Goal: Task Accomplishment & Management: Use online tool/utility

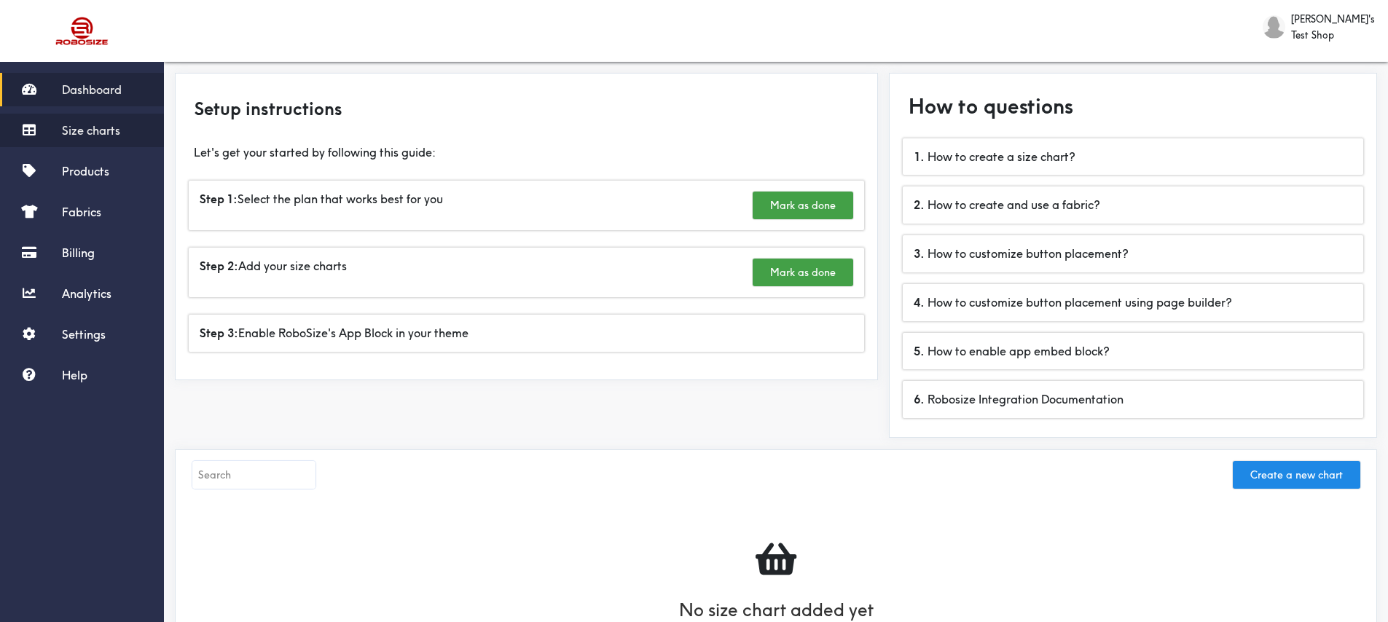
click at [103, 133] on span "Size charts" at bounding box center [91, 130] width 58 height 15
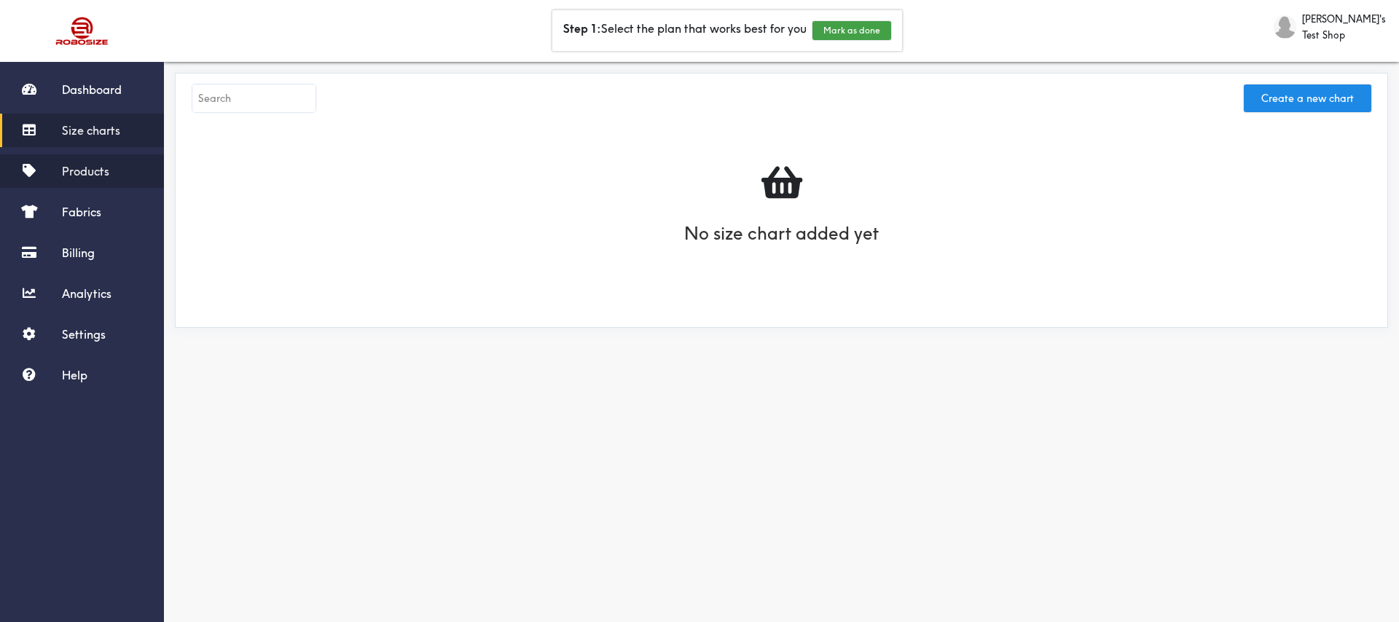
click at [90, 174] on span "Products" at bounding box center [85, 171] width 47 height 15
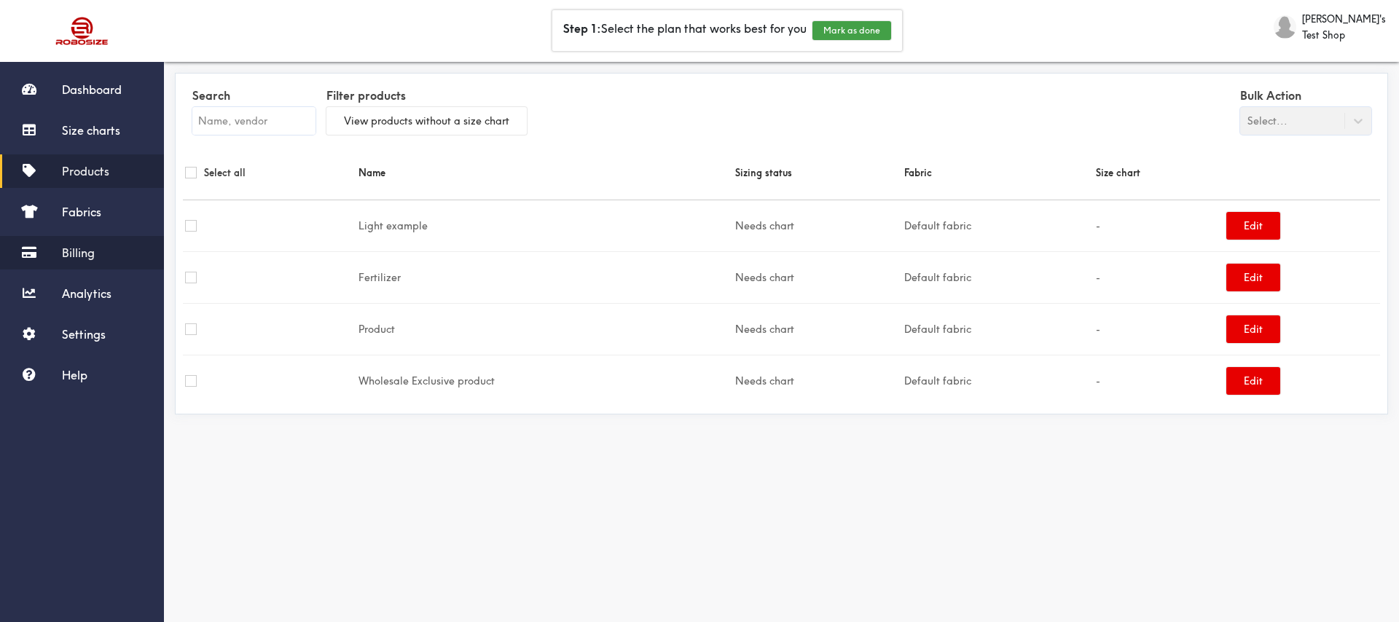
click at [68, 238] on link "Billing" at bounding box center [82, 253] width 164 height 34
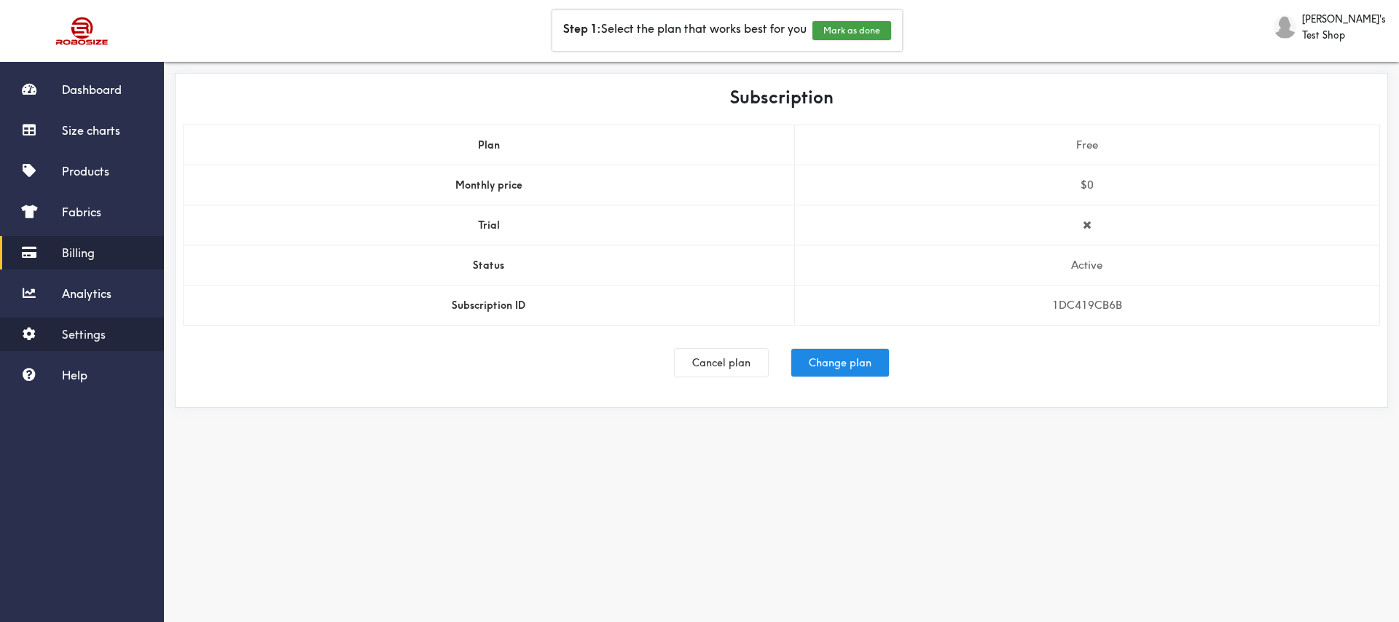
click at [82, 331] on span "Settings" at bounding box center [84, 334] width 44 height 15
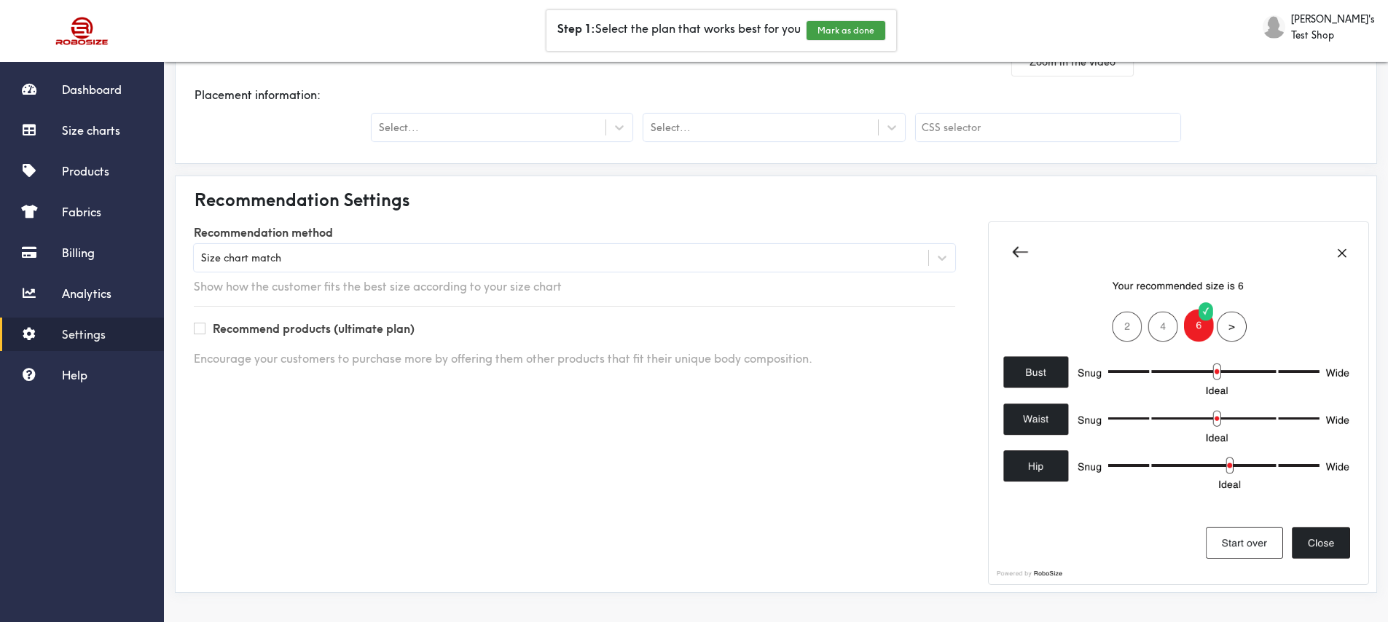
scroll to position [351, 0]
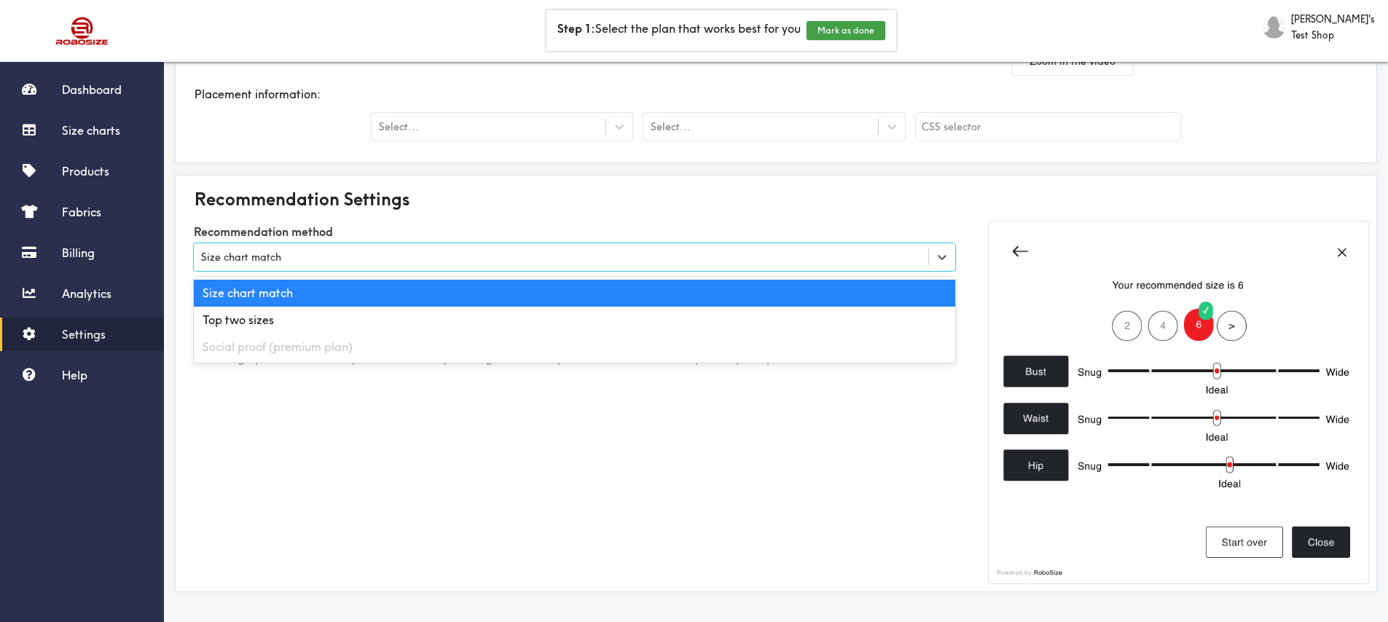
click at [289, 262] on div "Size chart match" at bounding box center [561, 257] width 734 height 15
click at [366, 221] on label "Recommendation method" at bounding box center [574, 232] width 761 height 23
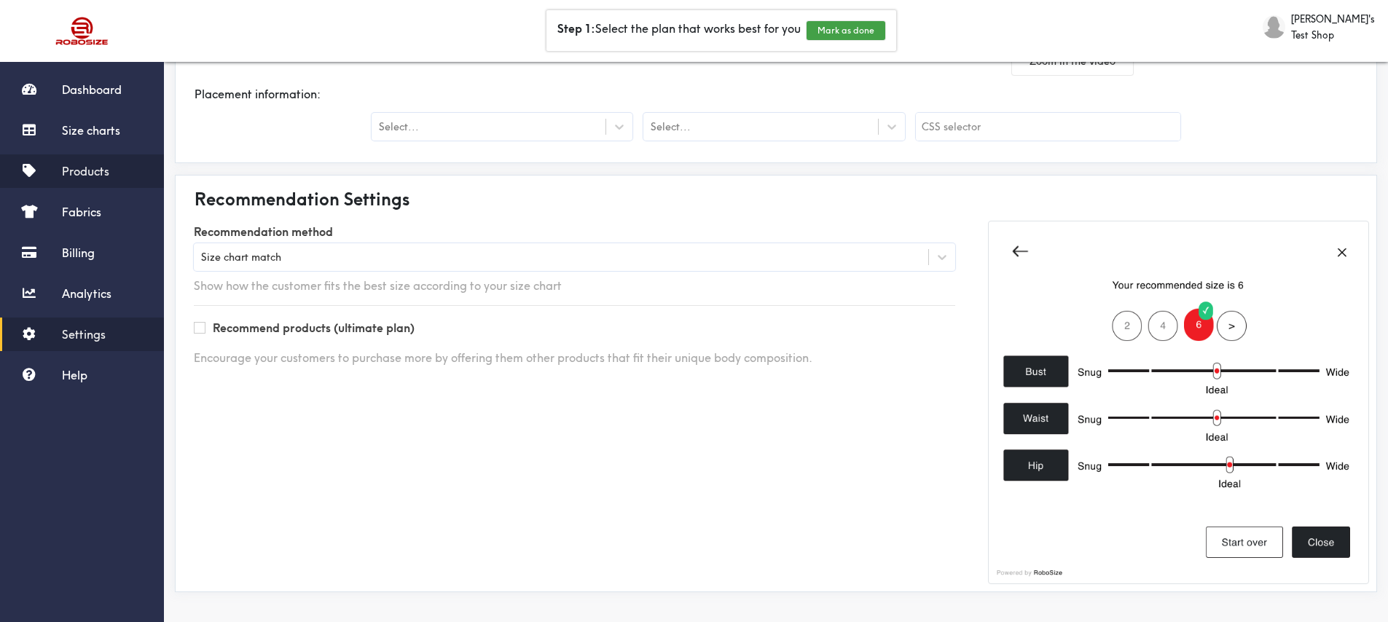
click at [92, 173] on span "Products" at bounding box center [85, 171] width 47 height 15
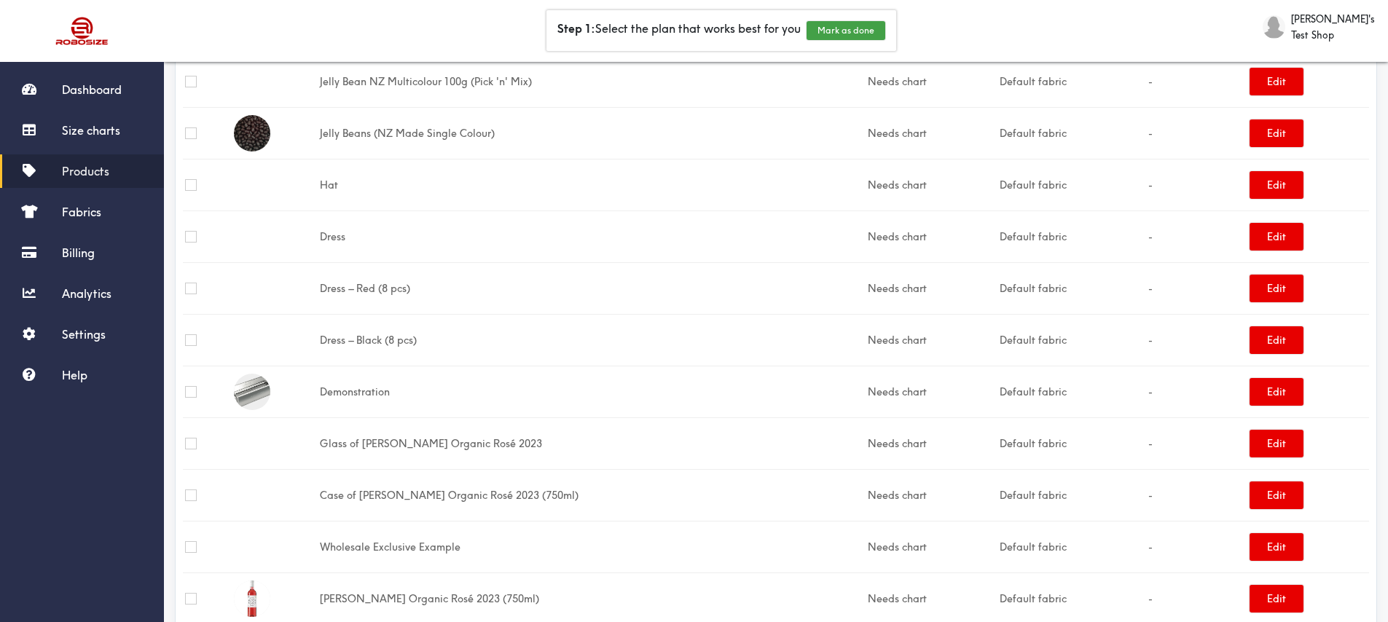
scroll to position [256, 0]
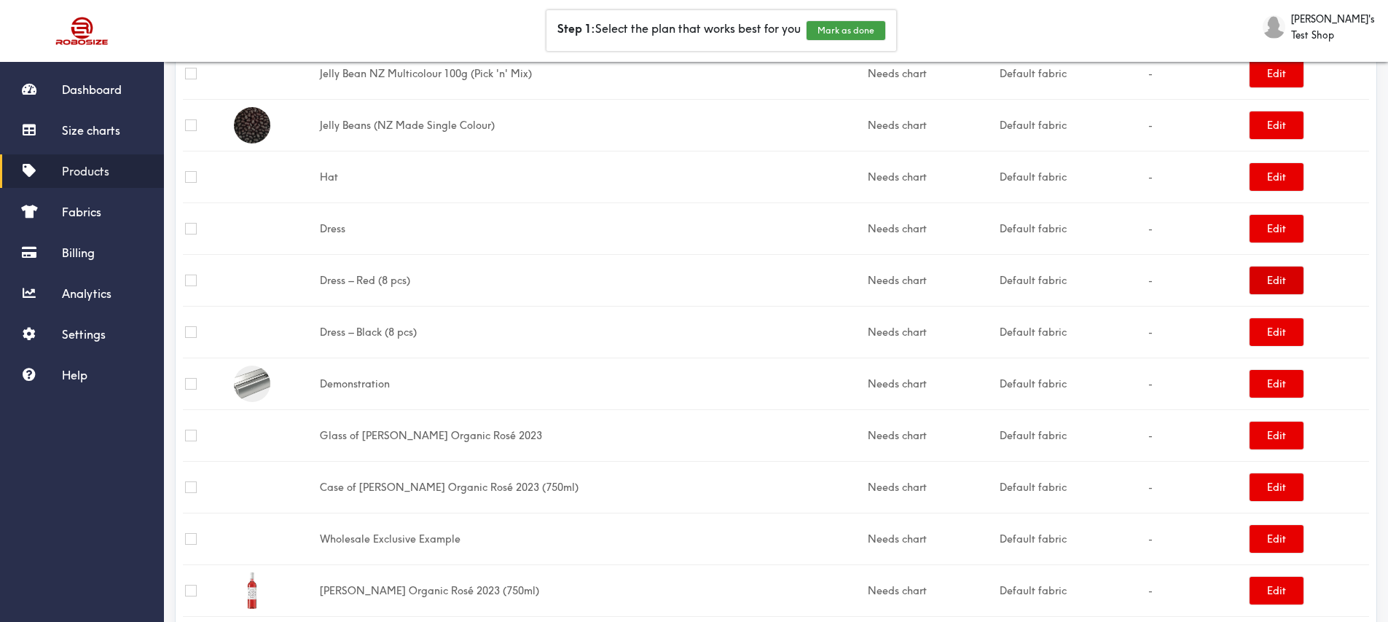
click at [1262, 275] on button "Edit" at bounding box center [1276, 281] width 54 height 28
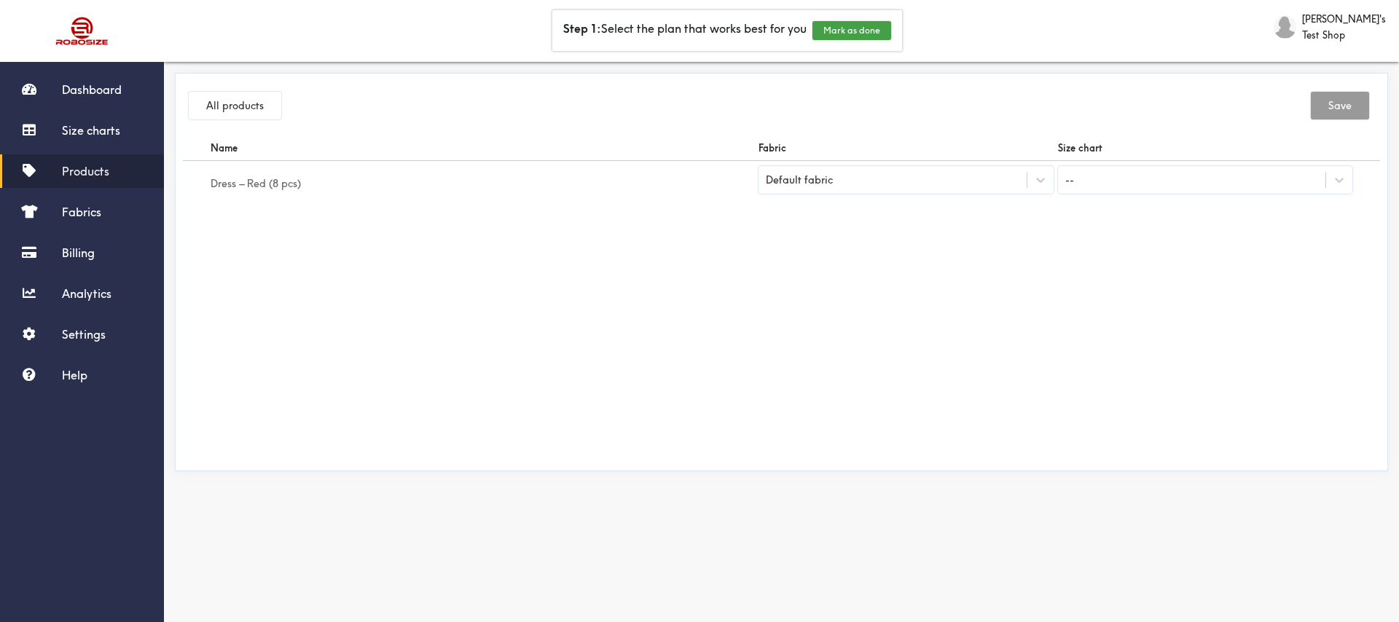
click at [1164, 181] on div "--" at bounding box center [1192, 180] width 268 height 25
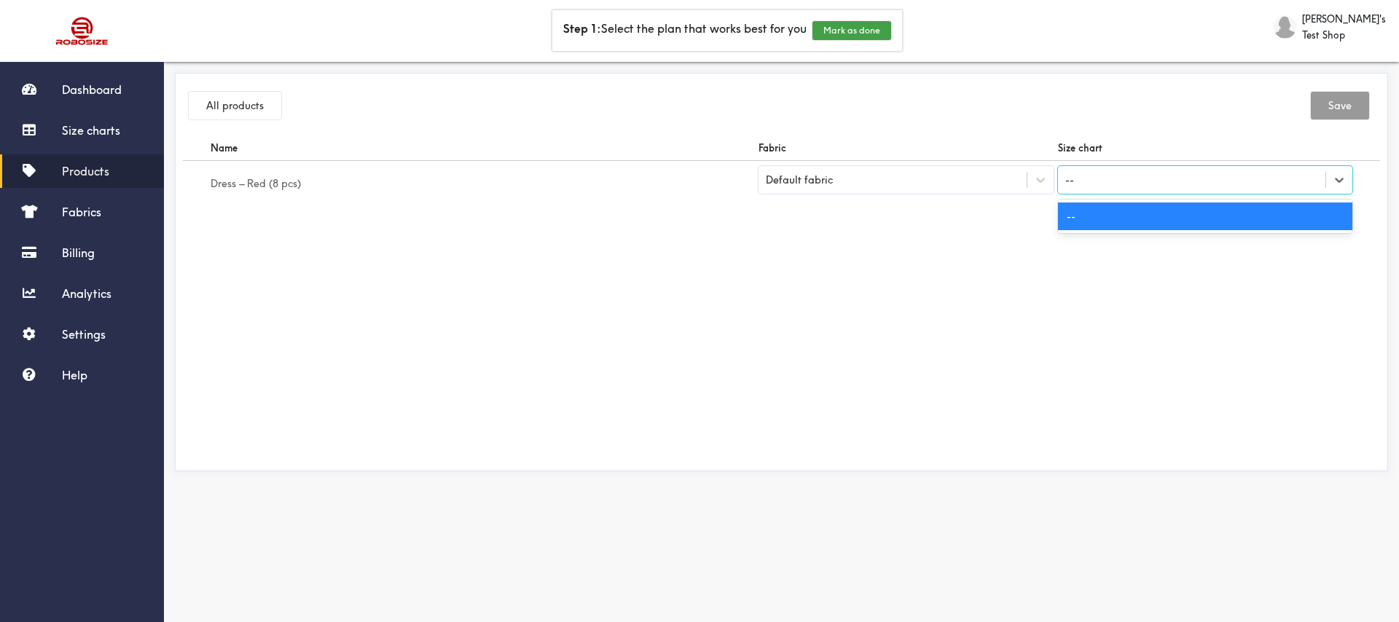
click at [864, 253] on div "Name Fabric Size chart Dress – Red (8 pcs) Default fabric option -- selected, 1…" at bounding box center [781, 300] width 1197 height 328
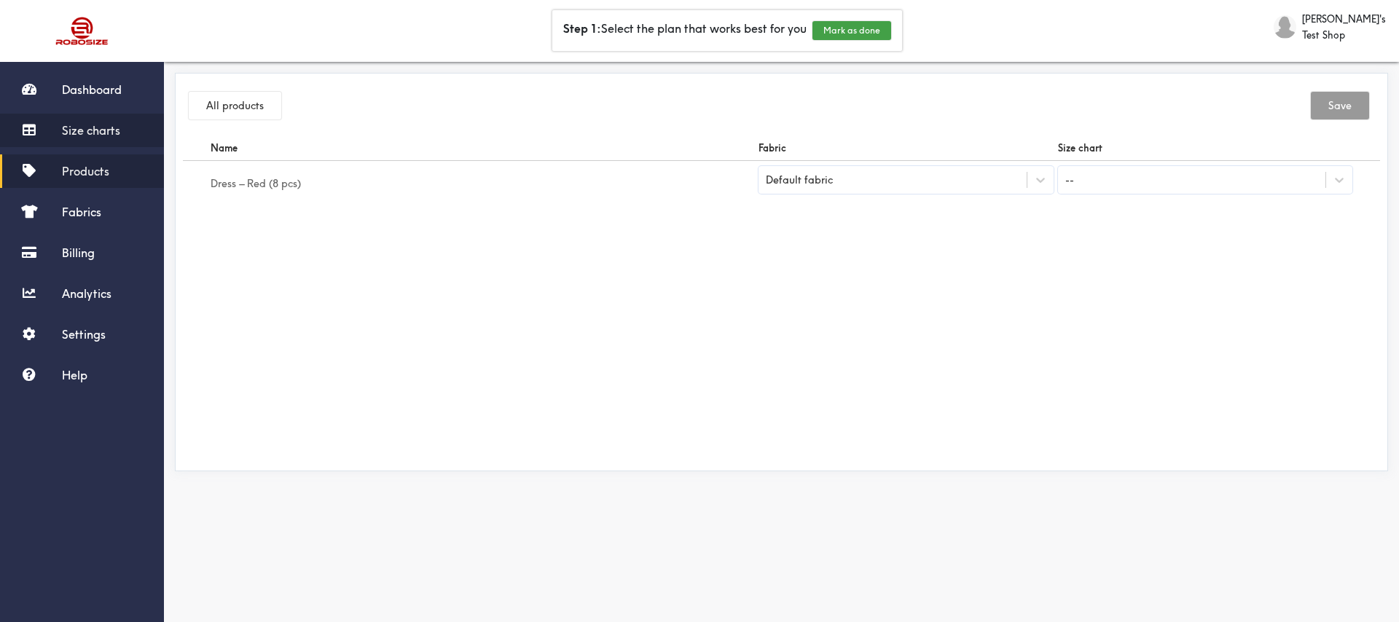
click at [60, 123] on link "Size charts" at bounding box center [82, 131] width 164 height 34
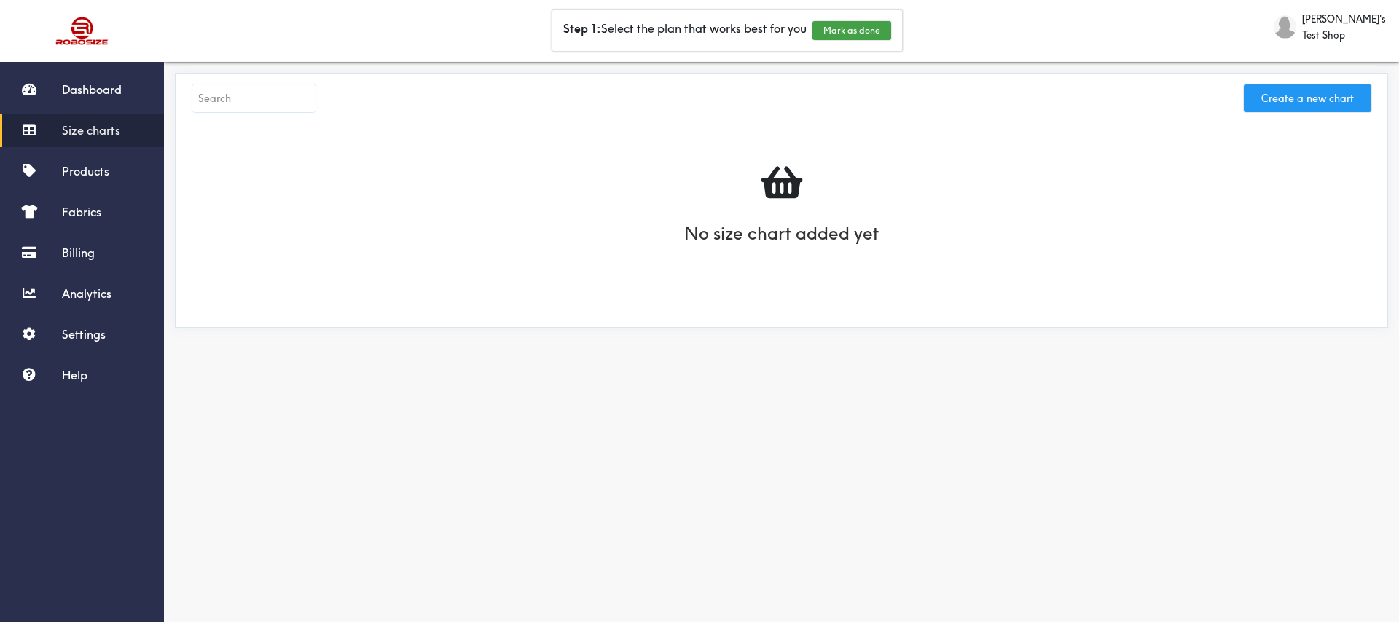
click at [1309, 93] on button "Create a new chart" at bounding box center [1307, 99] width 127 height 28
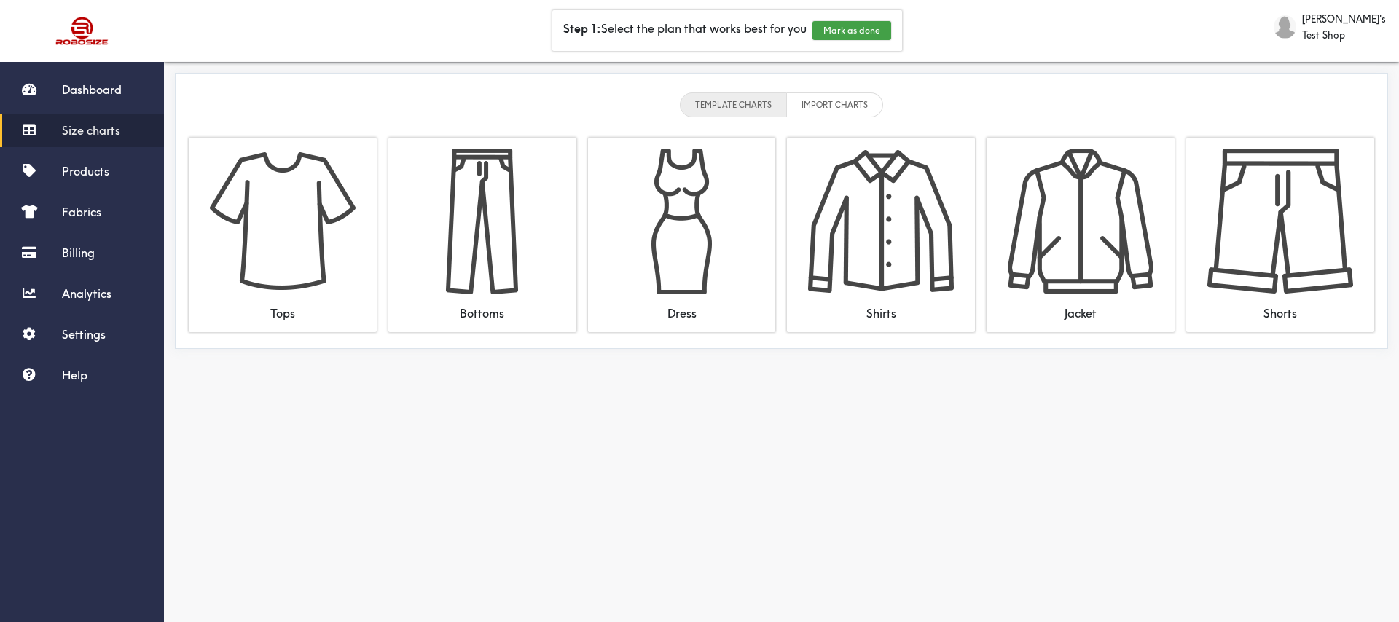
click at [820, 101] on li "IMPORT CHARTS" at bounding box center [835, 105] width 96 height 25
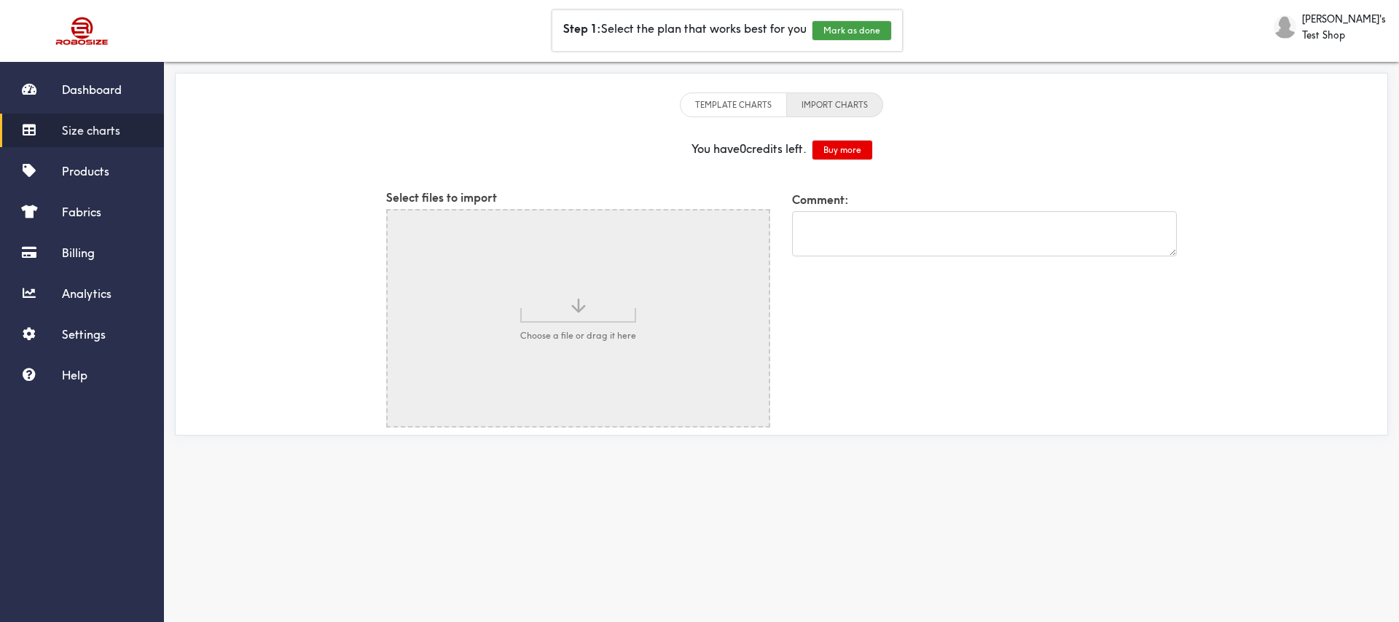
click at [749, 99] on li "TEMPLATE CHARTS" at bounding box center [733, 105] width 107 height 25
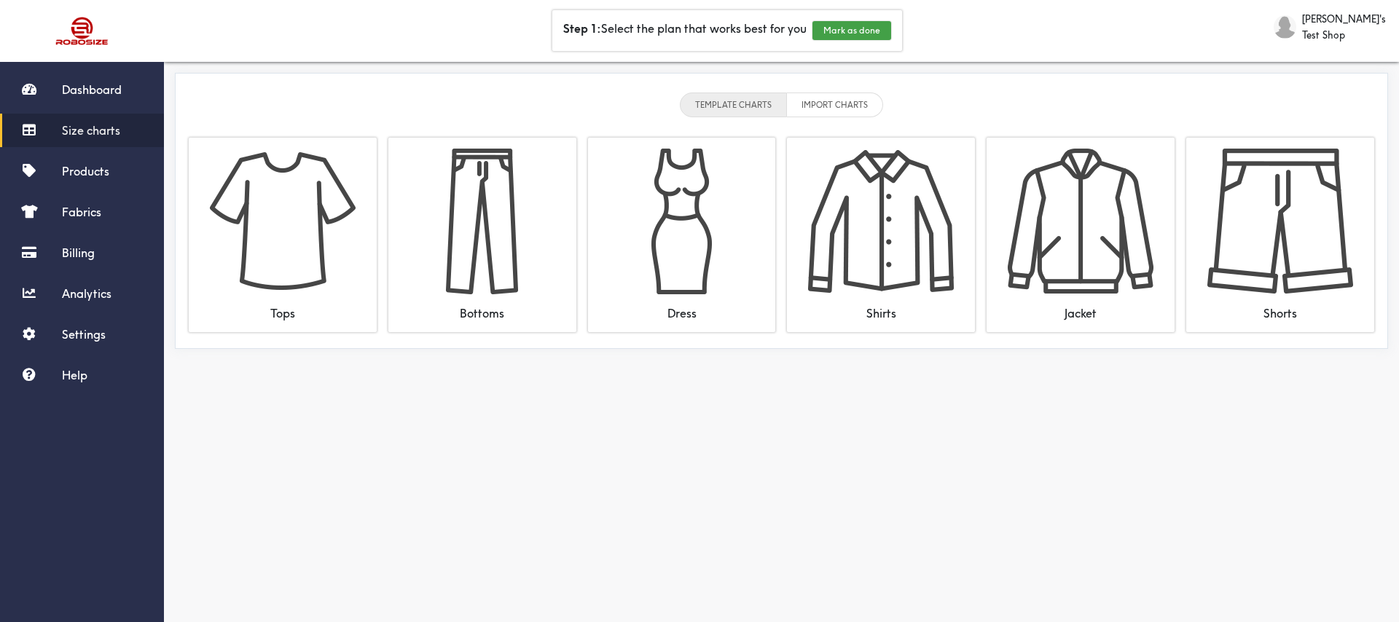
click at [837, 103] on li "IMPORT CHARTS" at bounding box center [835, 105] width 96 height 25
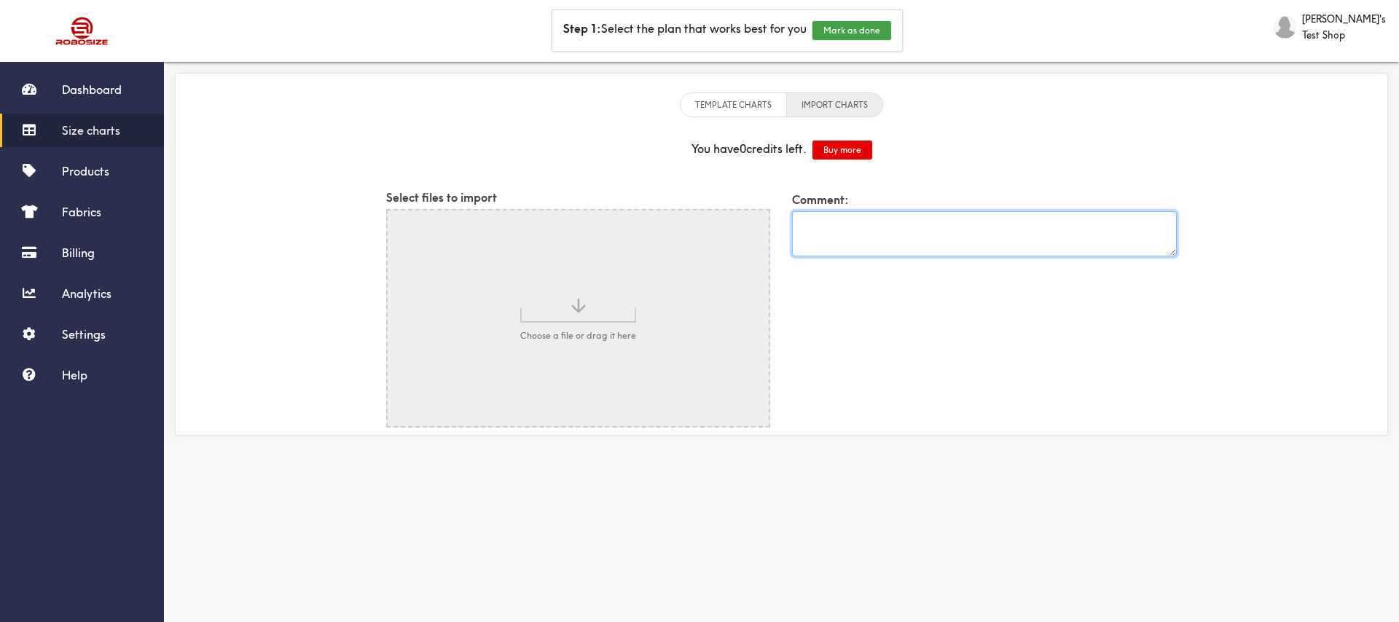
click at [841, 216] on textarea at bounding box center [984, 233] width 385 height 45
click at [731, 106] on li "TEMPLATE CHARTS" at bounding box center [733, 105] width 107 height 25
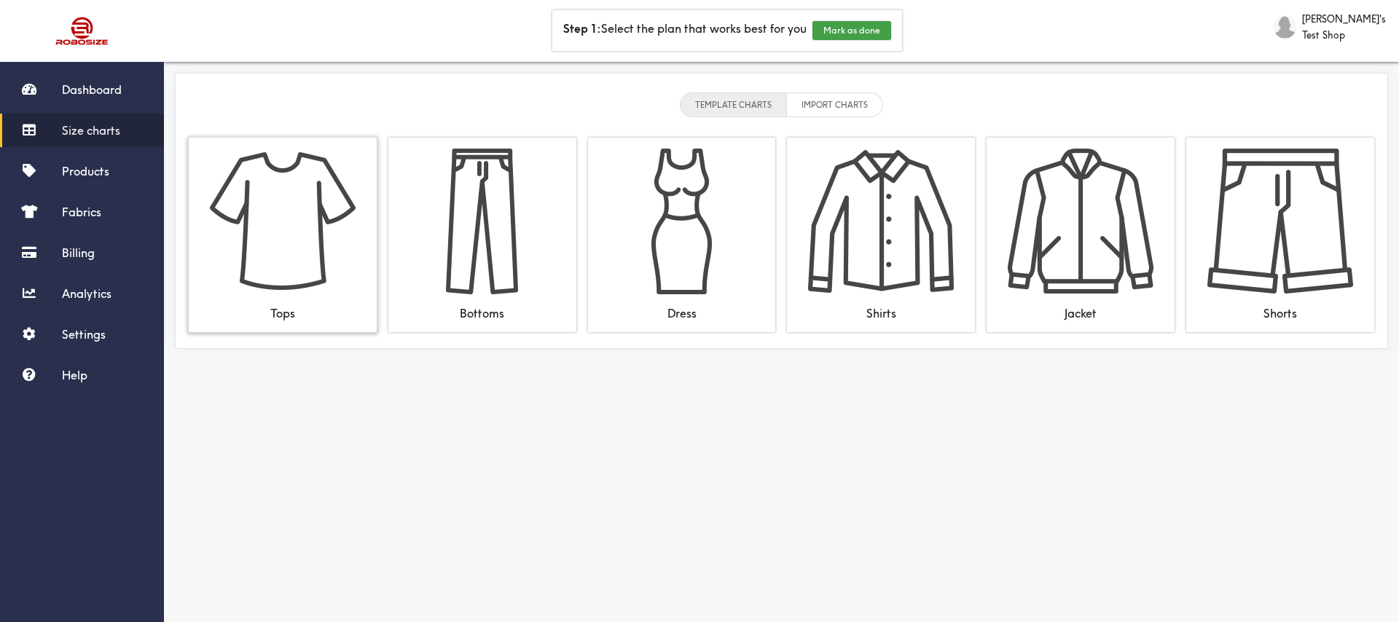
click at [260, 254] on img at bounding box center [283, 222] width 146 height 146
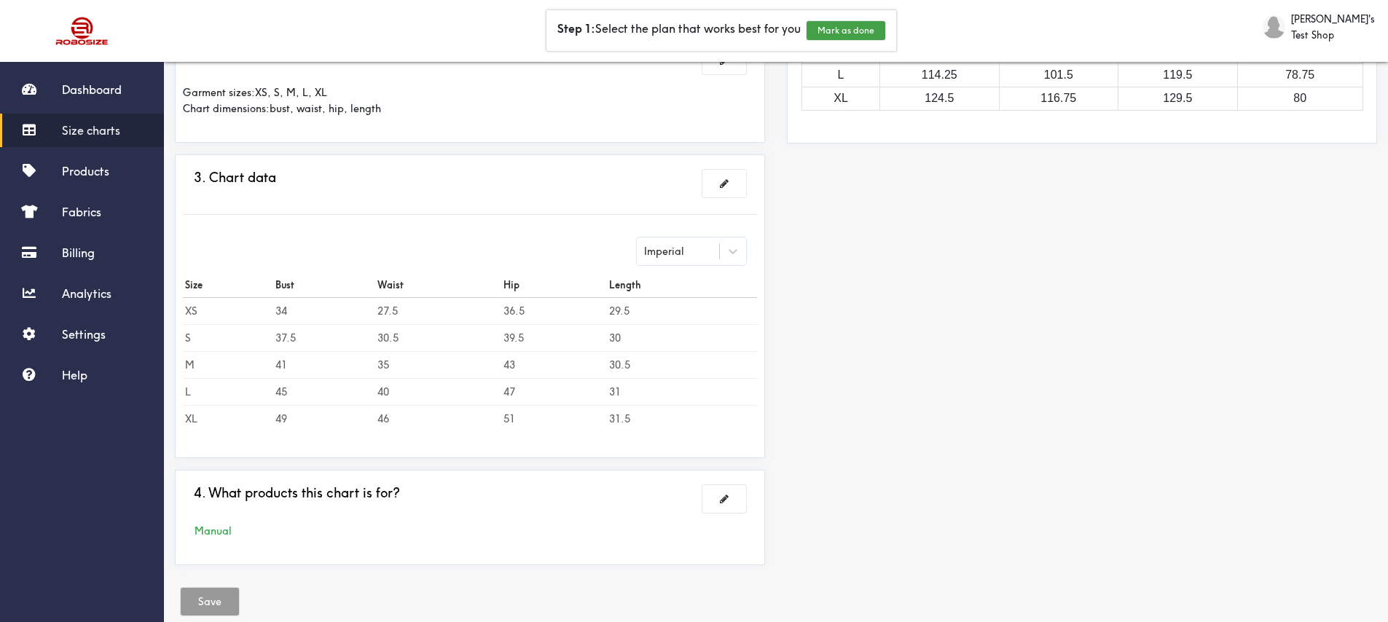
scroll to position [307, 0]
click at [728, 185] on button at bounding box center [724, 179] width 44 height 28
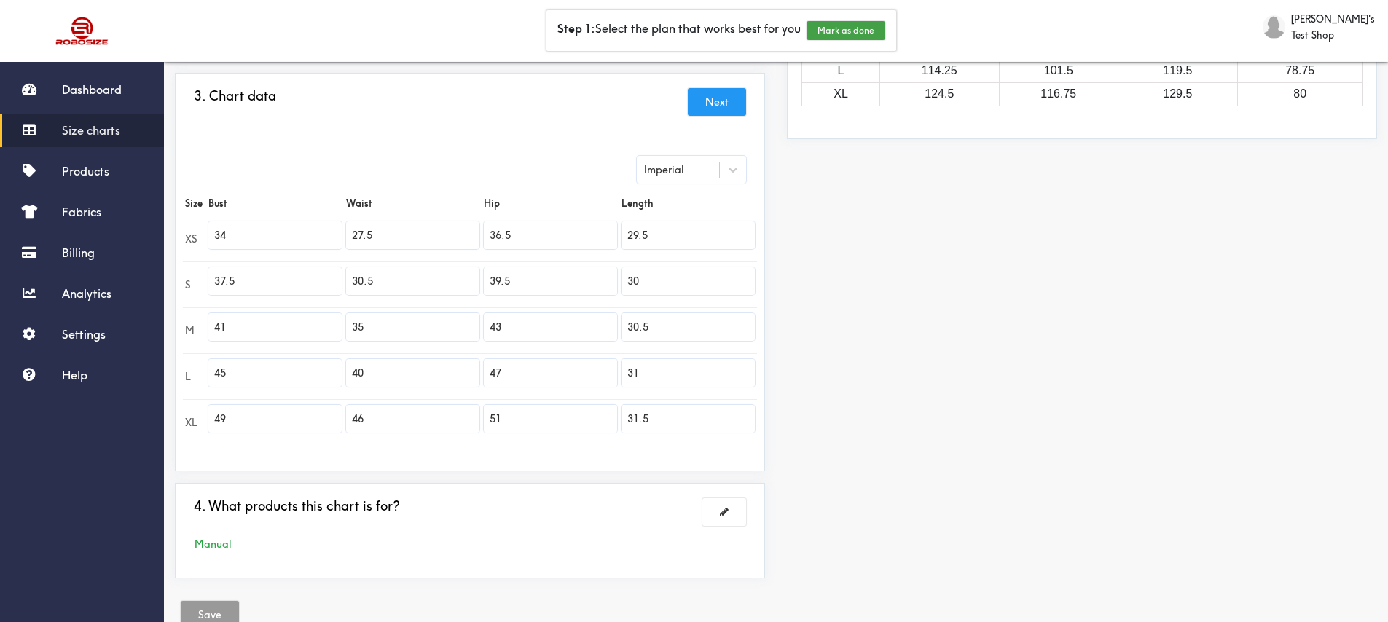
click at [726, 113] on button "Next" at bounding box center [717, 102] width 58 height 28
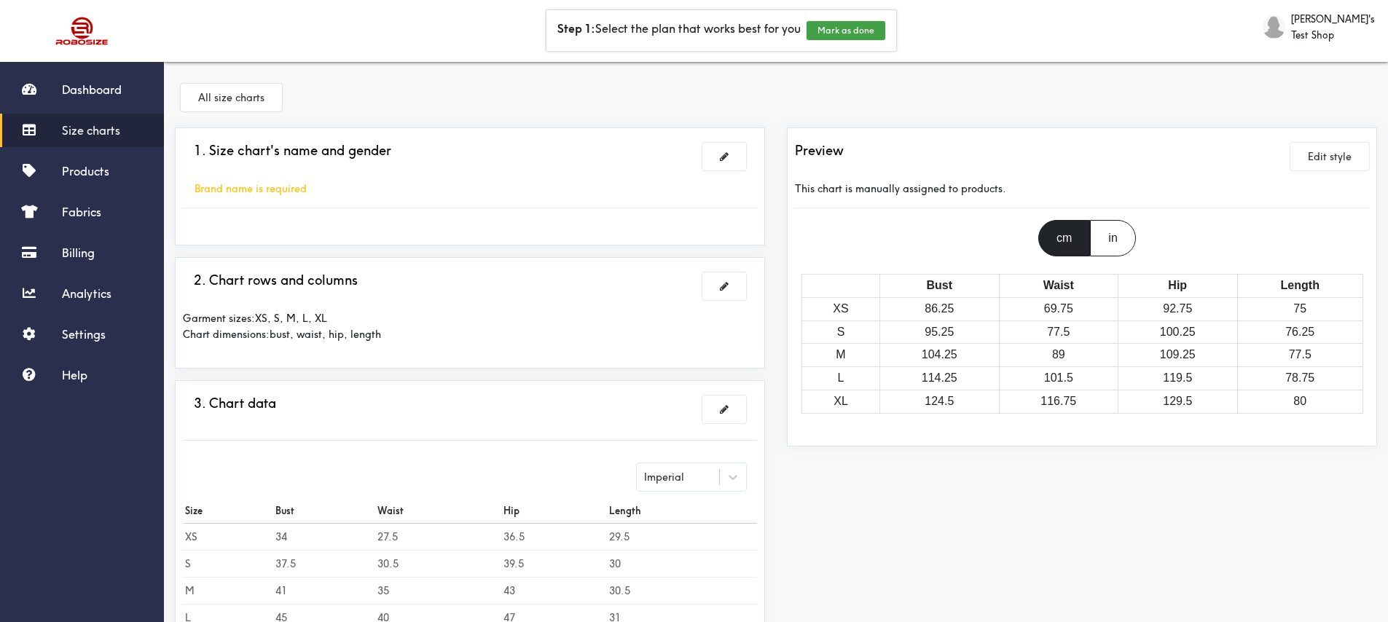
scroll to position [0, 0]
click at [721, 298] on button at bounding box center [724, 286] width 44 height 28
